Goal: Obtain resource: Obtain resource

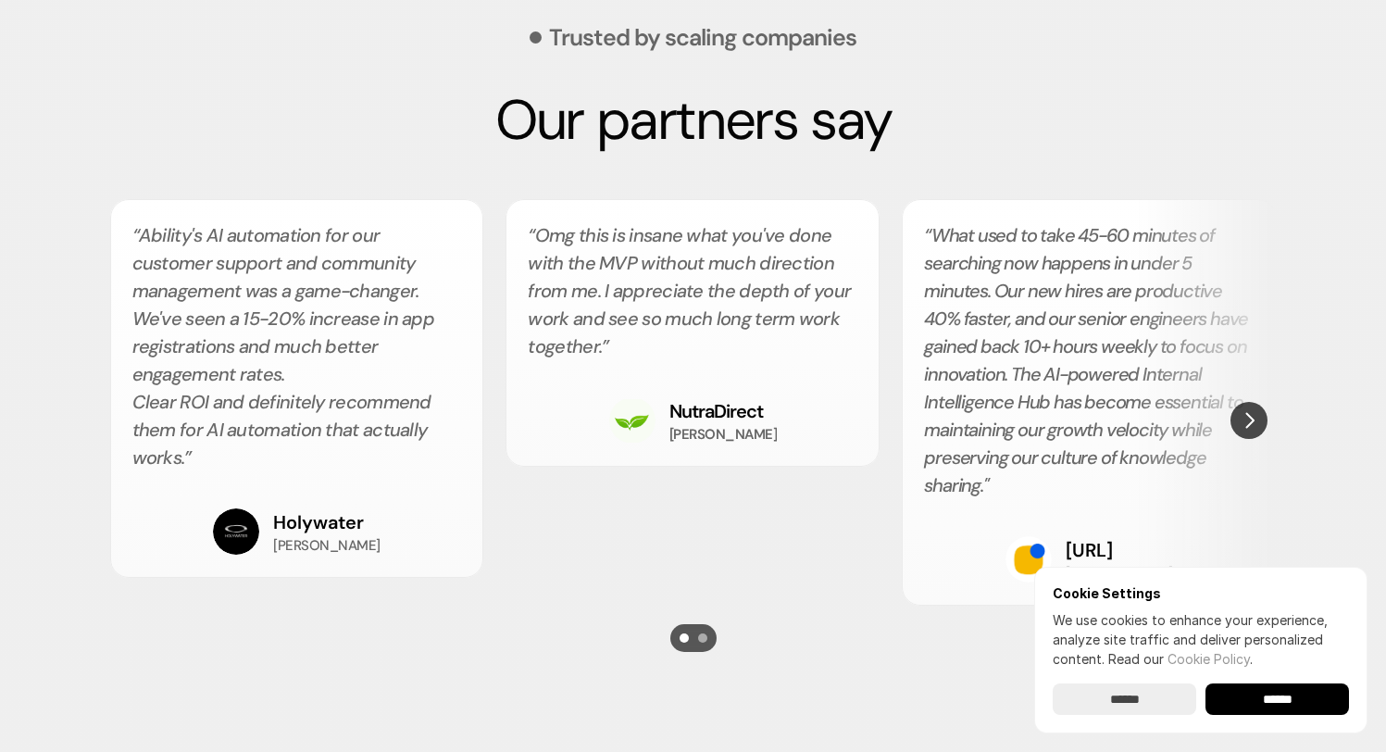
scroll to position [3309, 0]
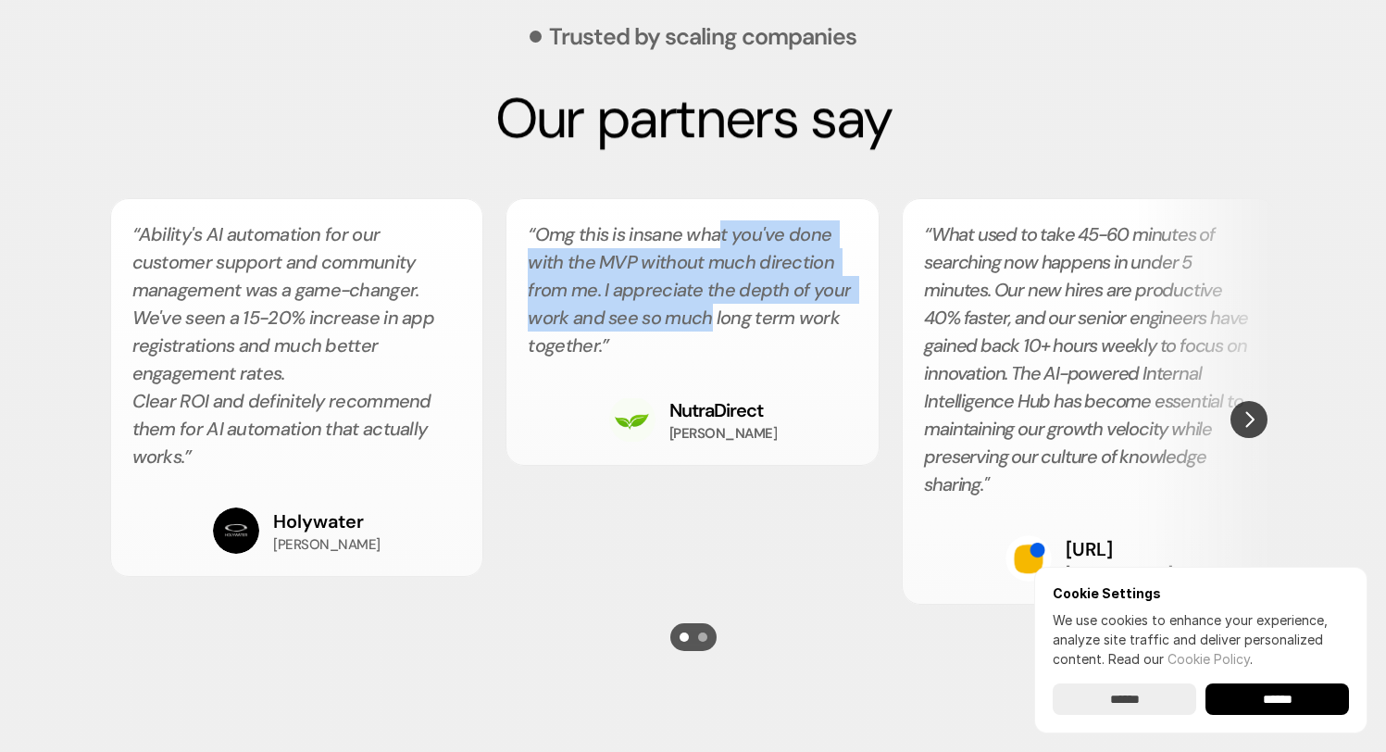
drag, startPoint x: 723, startPoint y: 231, endPoint x: 710, endPoint y: 317, distance: 87.1
click at [710, 317] on h2 "“Omg this is insane what you've done with the MVP without much direction from m…" at bounding box center [693, 289] width 330 height 139
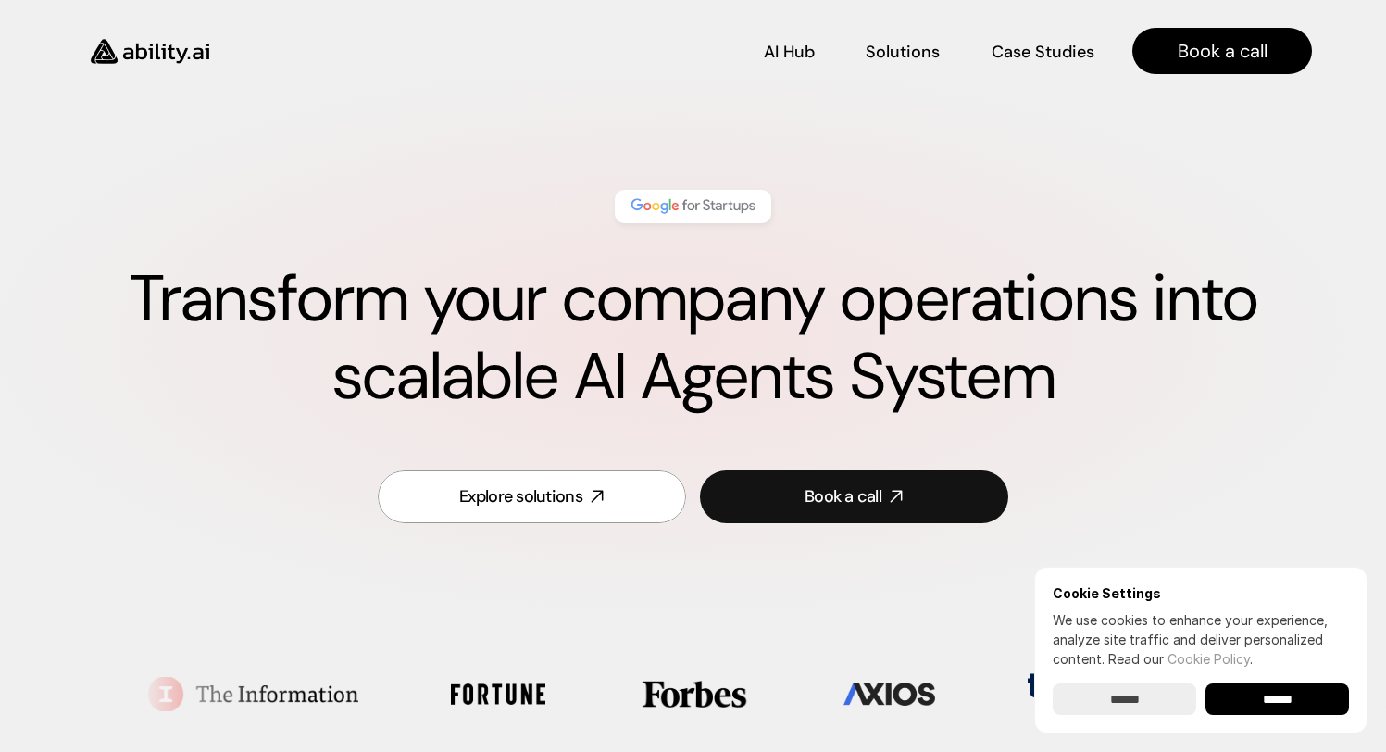
scroll to position [0, 0]
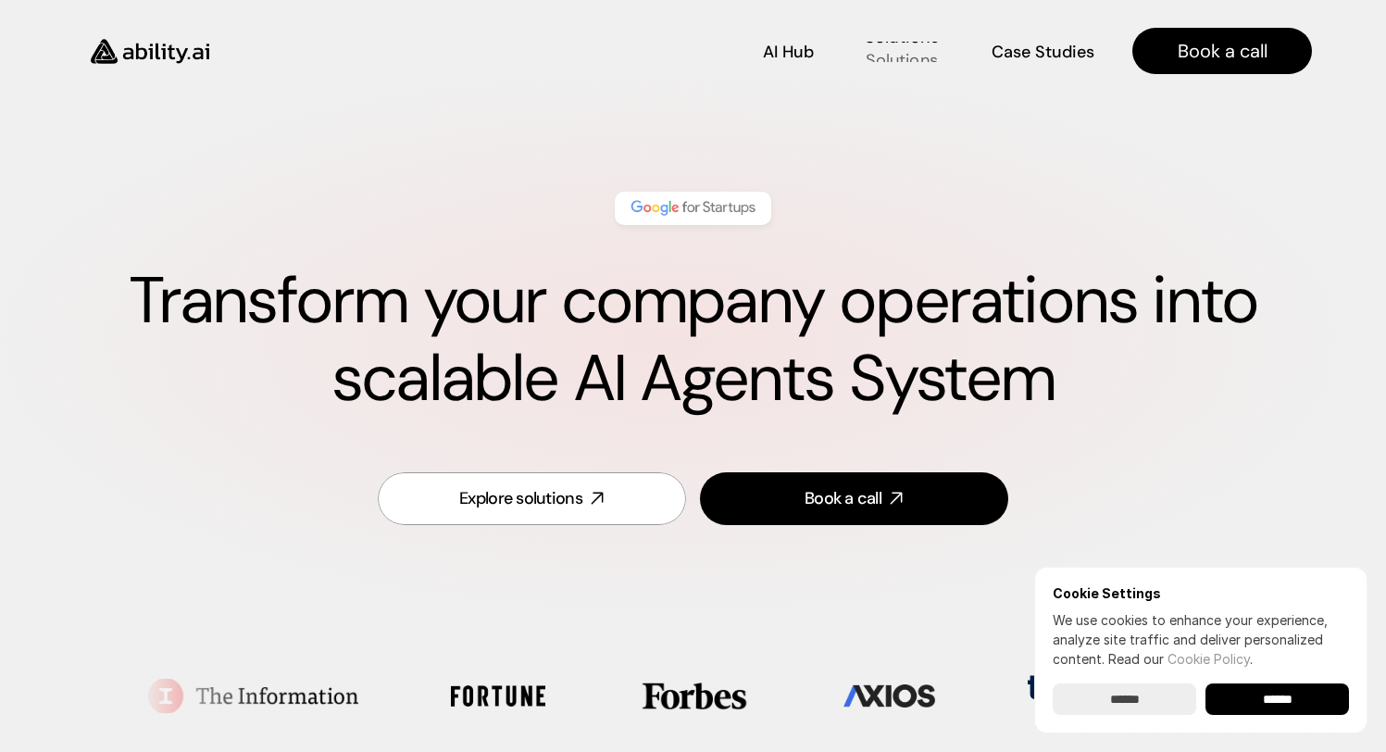
click at [920, 42] on div "Solutions Solutions" at bounding box center [902, 51] width 75 height 20
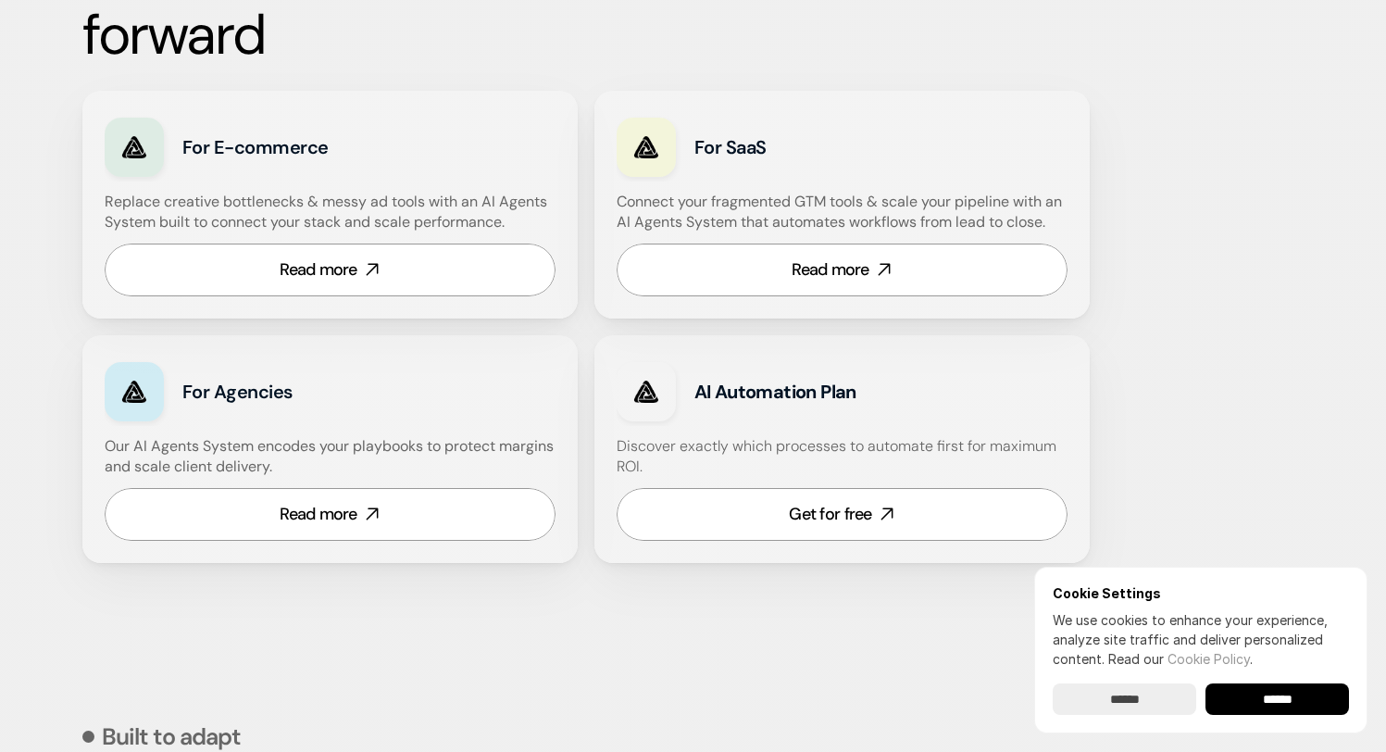
scroll to position [1176, 0]
click at [625, 413] on div at bounding box center [646, 390] width 59 height 59
click at [667, 395] on div at bounding box center [646, 390] width 59 height 59
click at [813, 396] on strong "AI Automation Plan" at bounding box center [775, 391] width 162 height 24
click at [821, 432] on div "AI Automation Plan Discover exactly which processes to automate first for maxim…" at bounding box center [841, 448] width 495 height 228
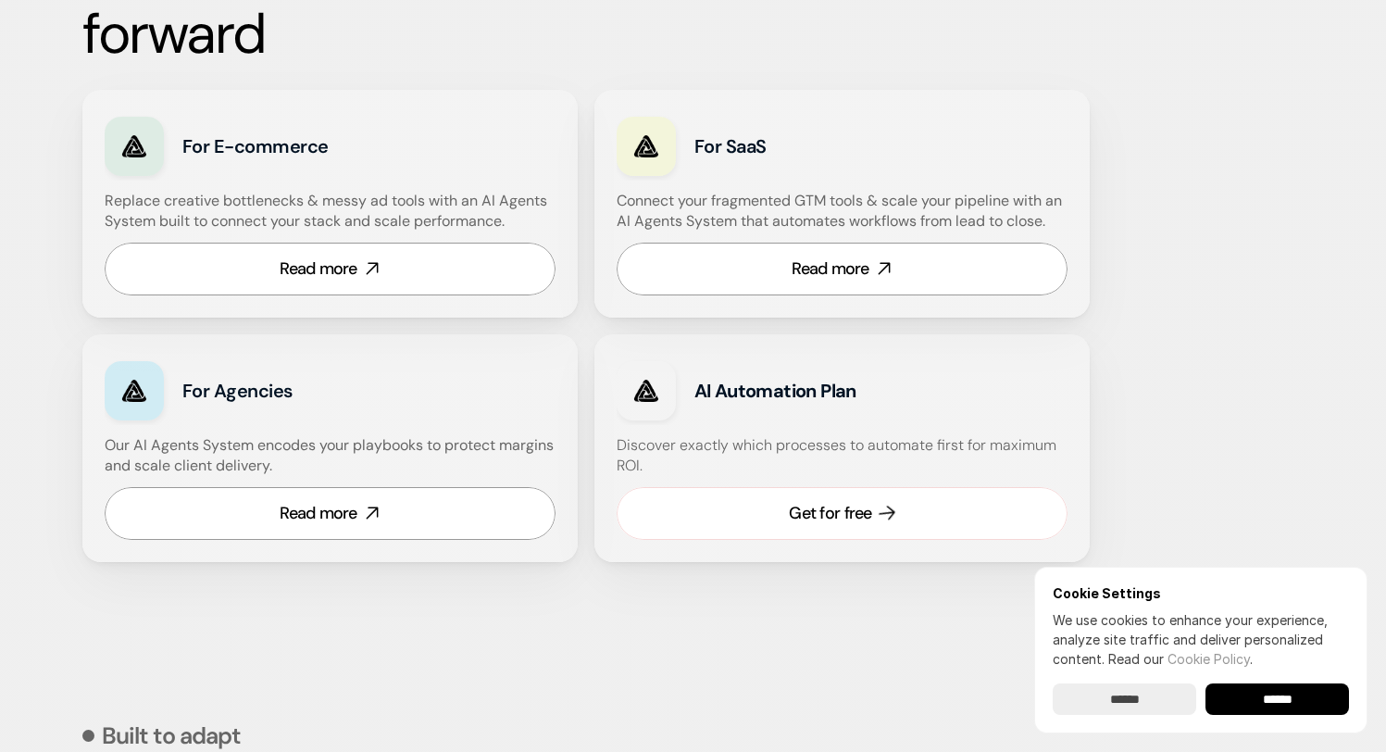
click at [821, 522] on div "Get for free" at bounding box center [830, 513] width 82 height 23
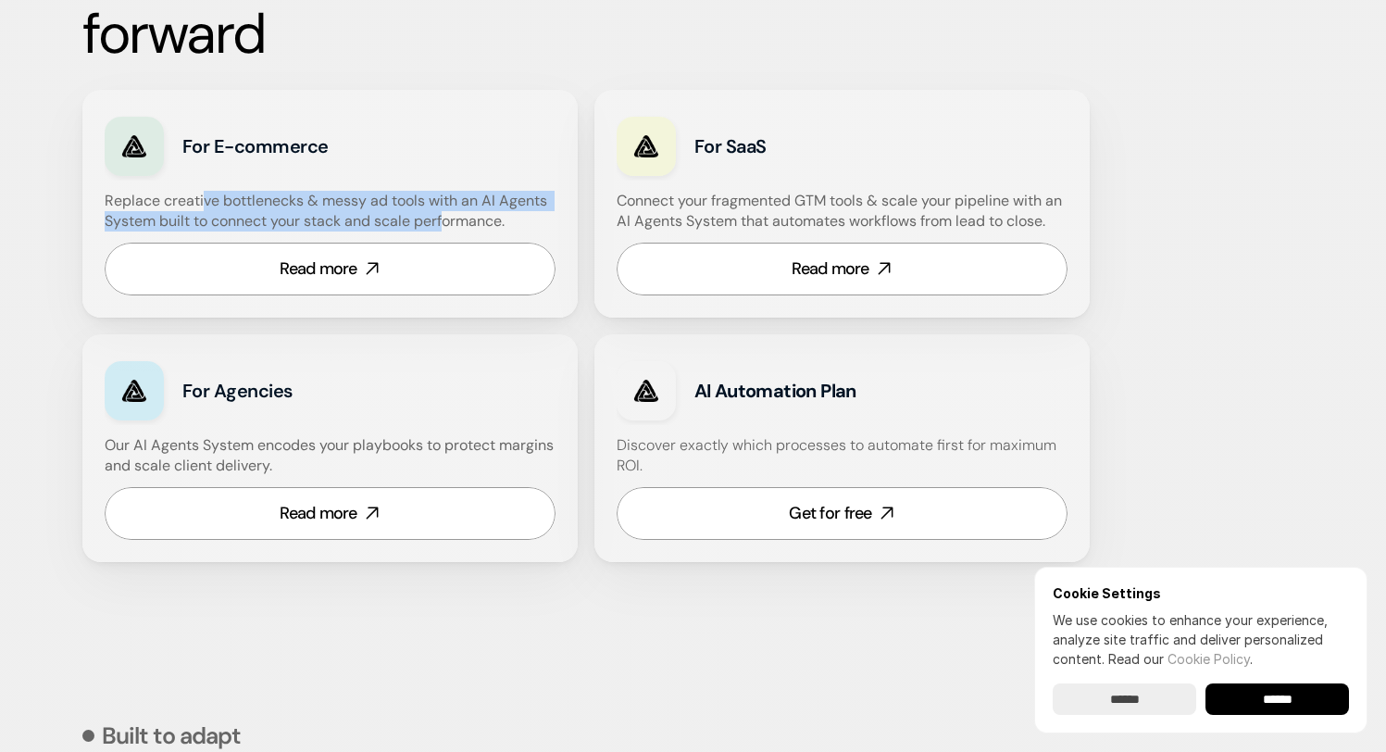
drag, startPoint x: 202, startPoint y: 210, endPoint x: 444, endPoint y: 211, distance: 241.7
click at [444, 211] on h4 "Replace creative bottlenecks & messy ad tools with an AI Agents System built to…" at bounding box center [328, 212] width 446 height 42
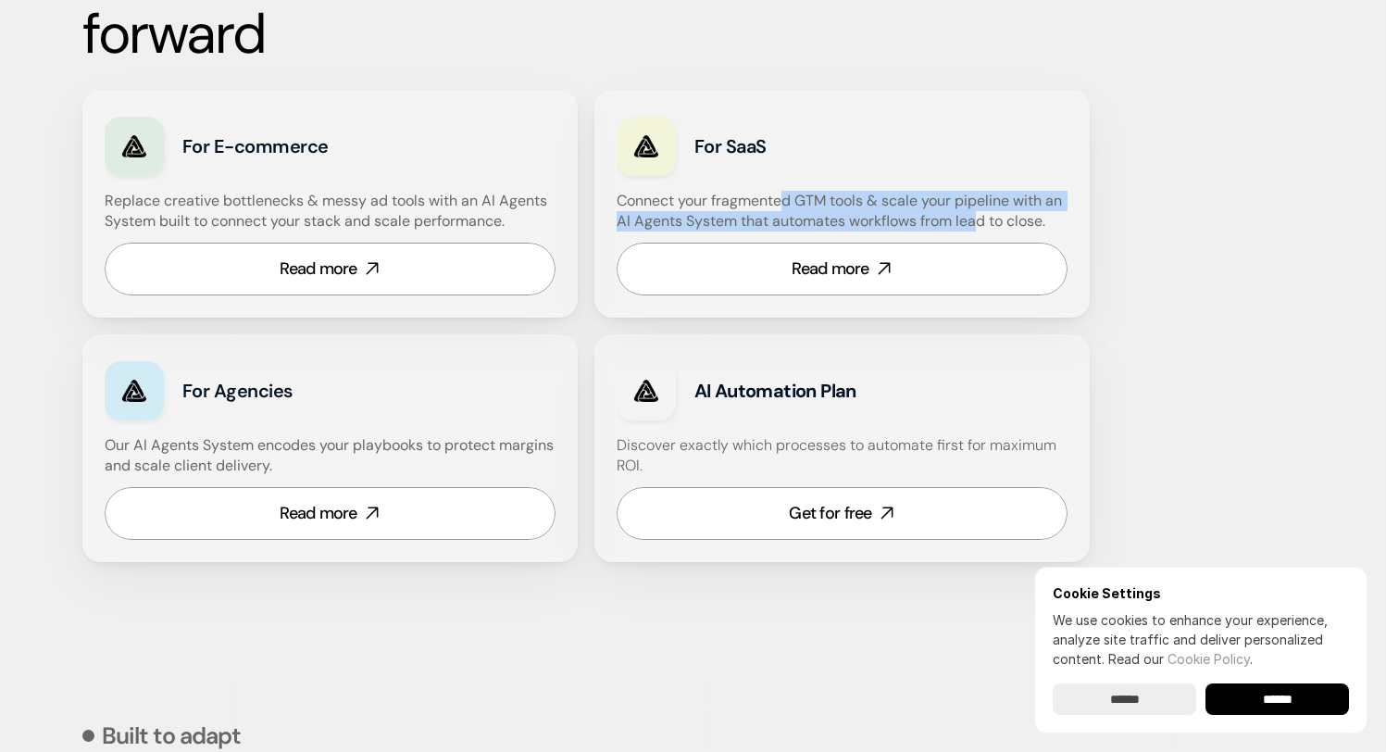
drag, startPoint x: 790, startPoint y: 194, endPoint x: 981, endPoint y: 219, distance: 192.3
click at [981, 219] on h4 "Connect your fragmented GTM tools & scale your pipeline with an AI Agents Syste…" at bounding box center [847, 212] width 460 height 42
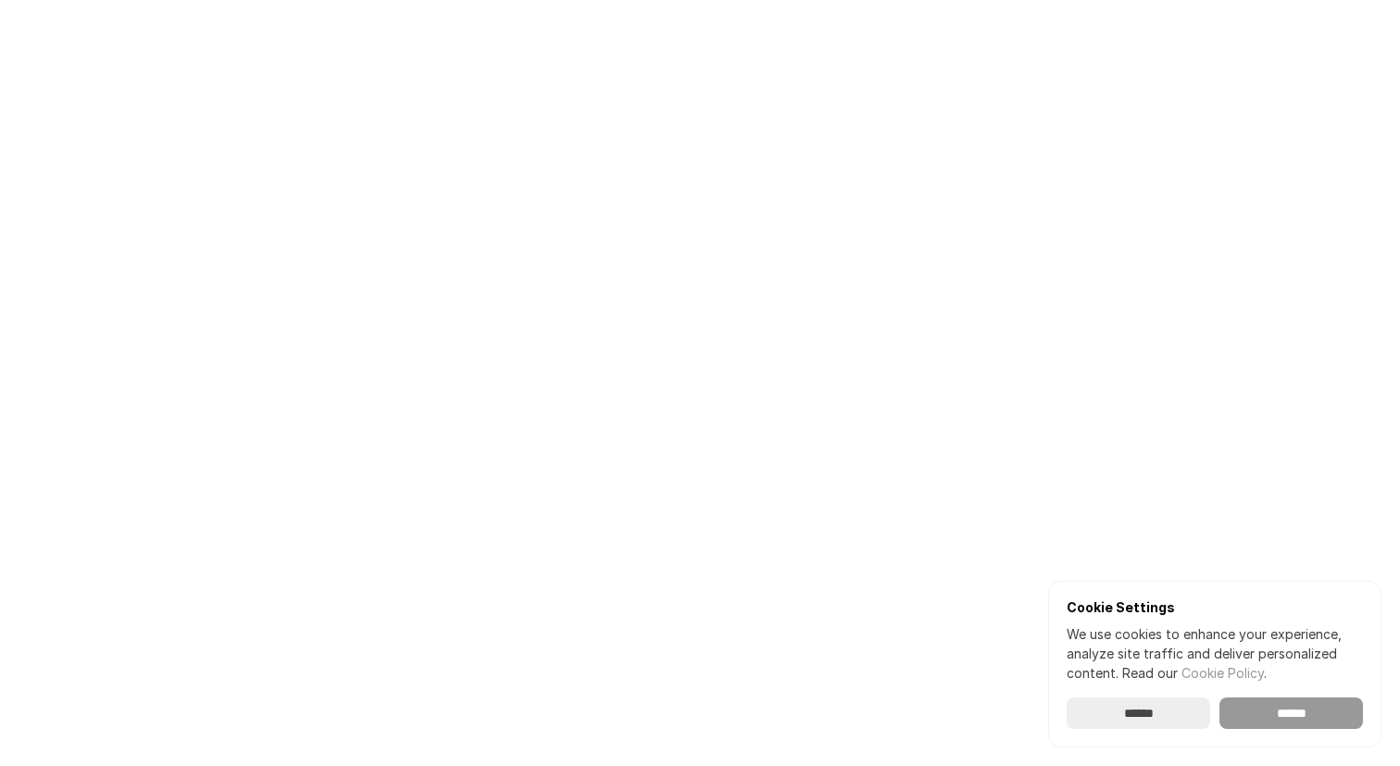
click at [1267, 717] on input "******" at bounding box center [1292, 712] width 144 height 31
